Goal: Task Accomplishment & Management: Use online tool/utility

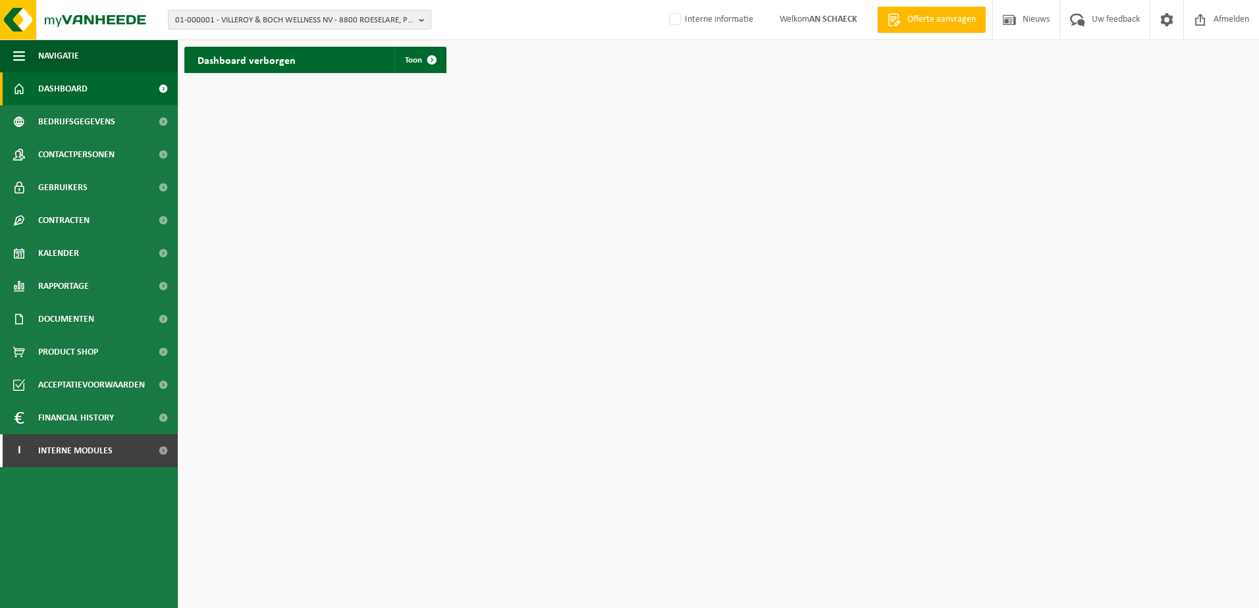
click at [266, 24] on span "01-000001 - VILLEROY & BOCH WELLNESS NV - 8800 ROESELARE, POPULIERSTRAAT 1" at bounding box center [294, 21] width 238 height 20
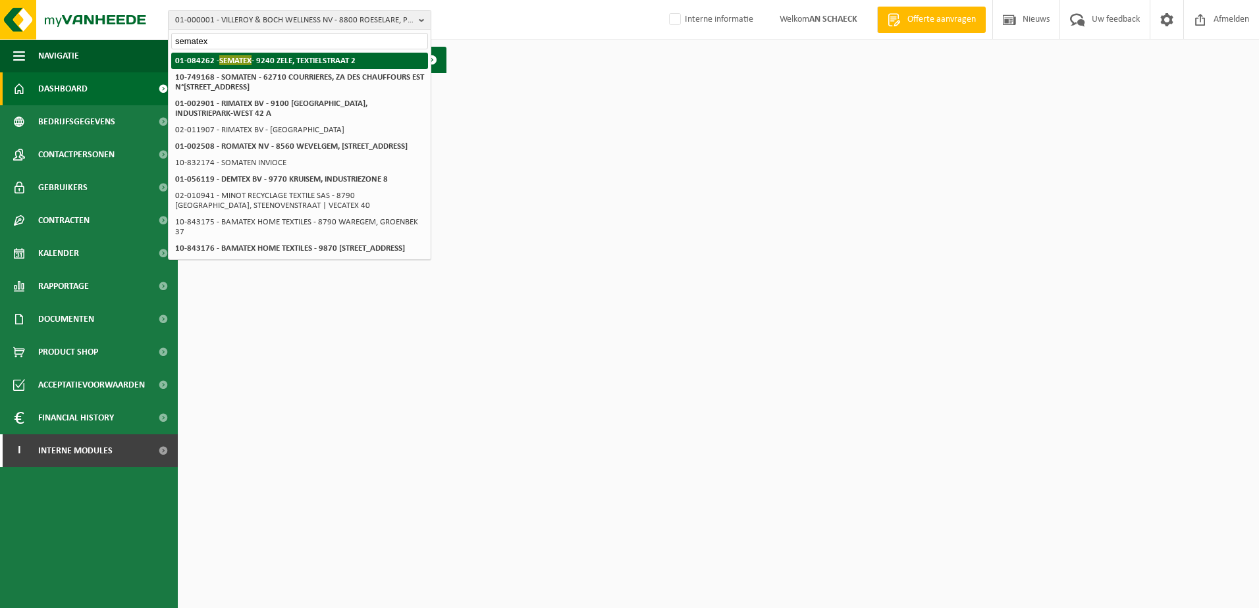
type input "sematex"
click at [230, 63] on span "SEMATEX" at bounding box center [235, 60] width 32 height 10
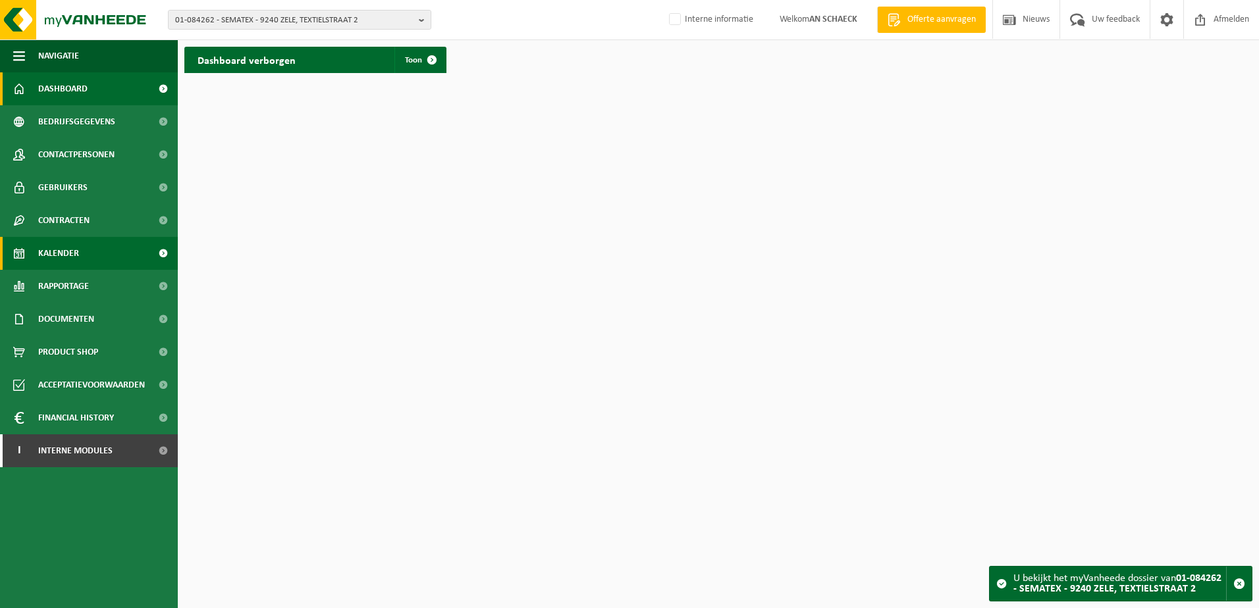
click at [70, 252] on span "Kalender" at bounding box center [58, 253] width 41 height 33
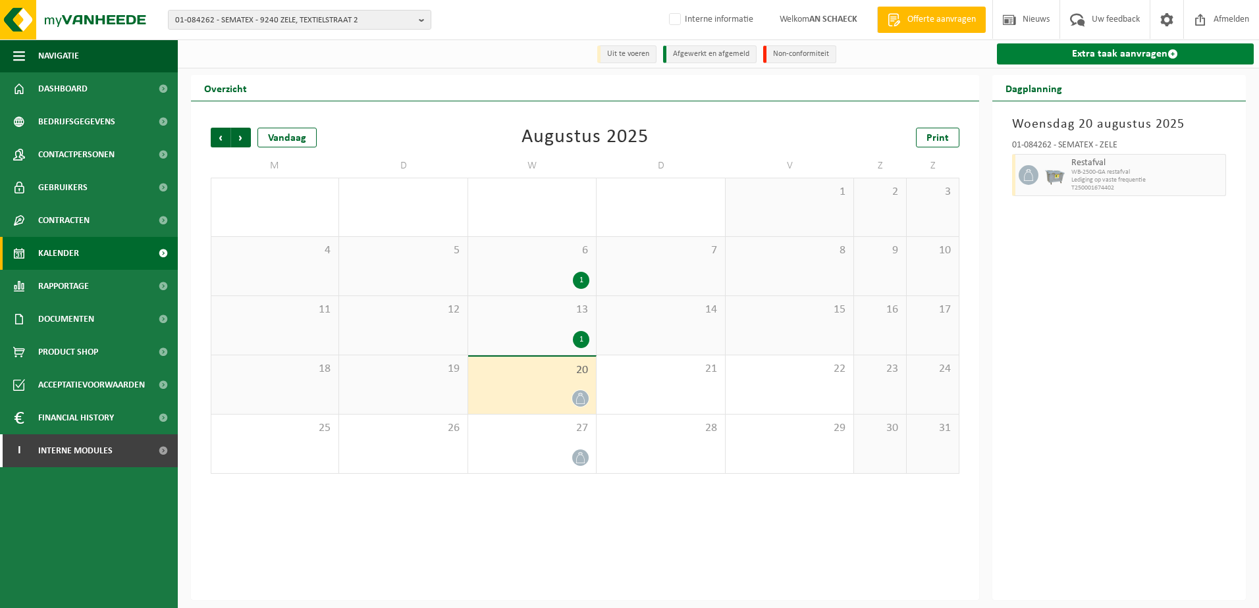
click at [1135, 55] on link "Extra taak aanvragen" at bounding box center [1125, 53] width 257 height 21
click at [1113, 51] on link "Extra taak aanvragen" at bounding box center [1125, 53] width 257 height 21
drag, startPoint x: 1201, startPoint y: 53, endPoint x: 1131, endPoint y: 67, distance: 71.8
click at [1201, 53] on link "Extra taak aanvragen" at bounding box center [1125, 53] width 257 height 21
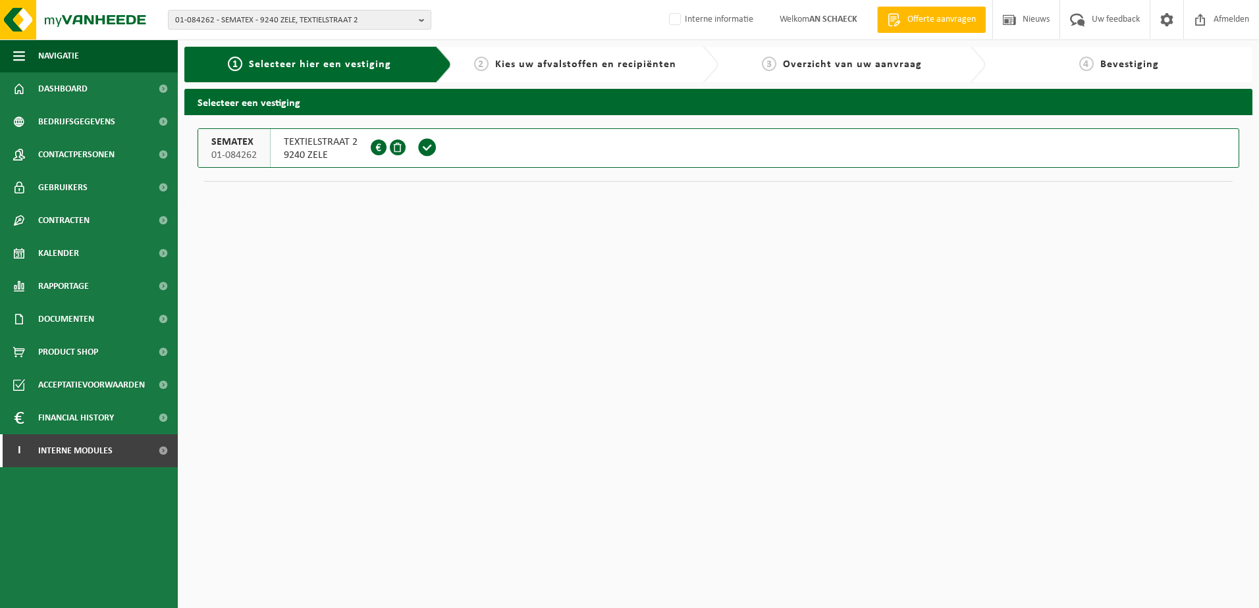
click at [431, 150] on span at bounding box center [427, 148] width 20 height 20
click at [434, 148] on span at bounding box center [427, 148] width 20 height 20
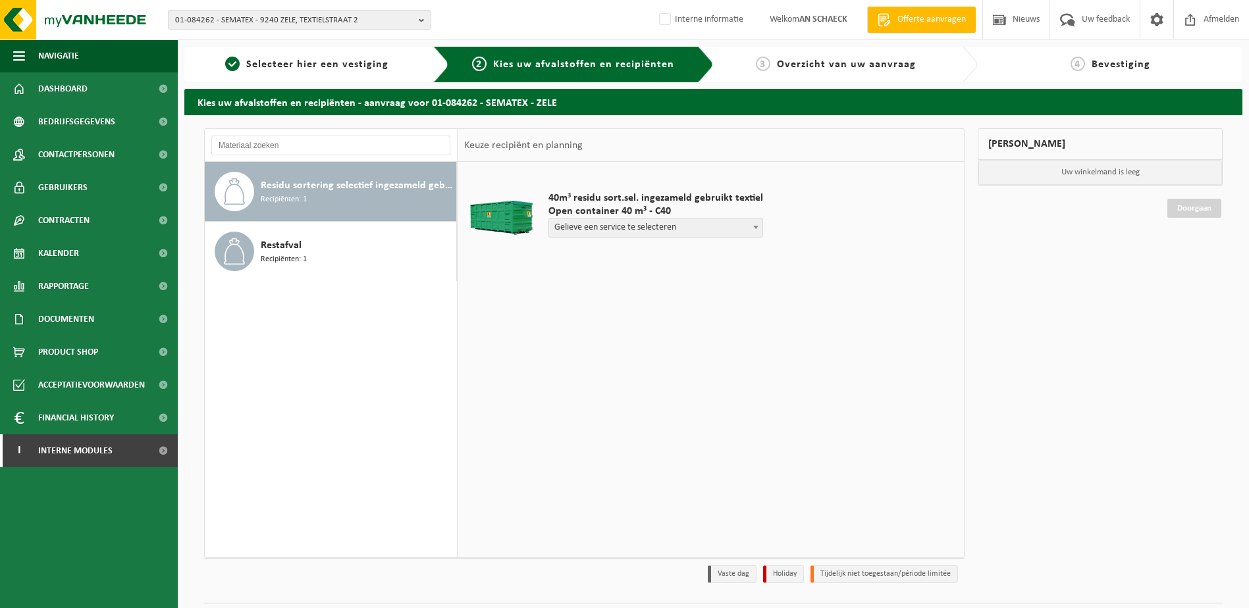
click at [286, 200] on span "Recipiënten: 1" at bounding box center [284, 200] width 46 height 13
click at [726, 218] on span "Gelieve een service te selecteren" at bounding box center [656, 228] width 215 height 20
